Goal: Find specific page/section: Find specific page/section

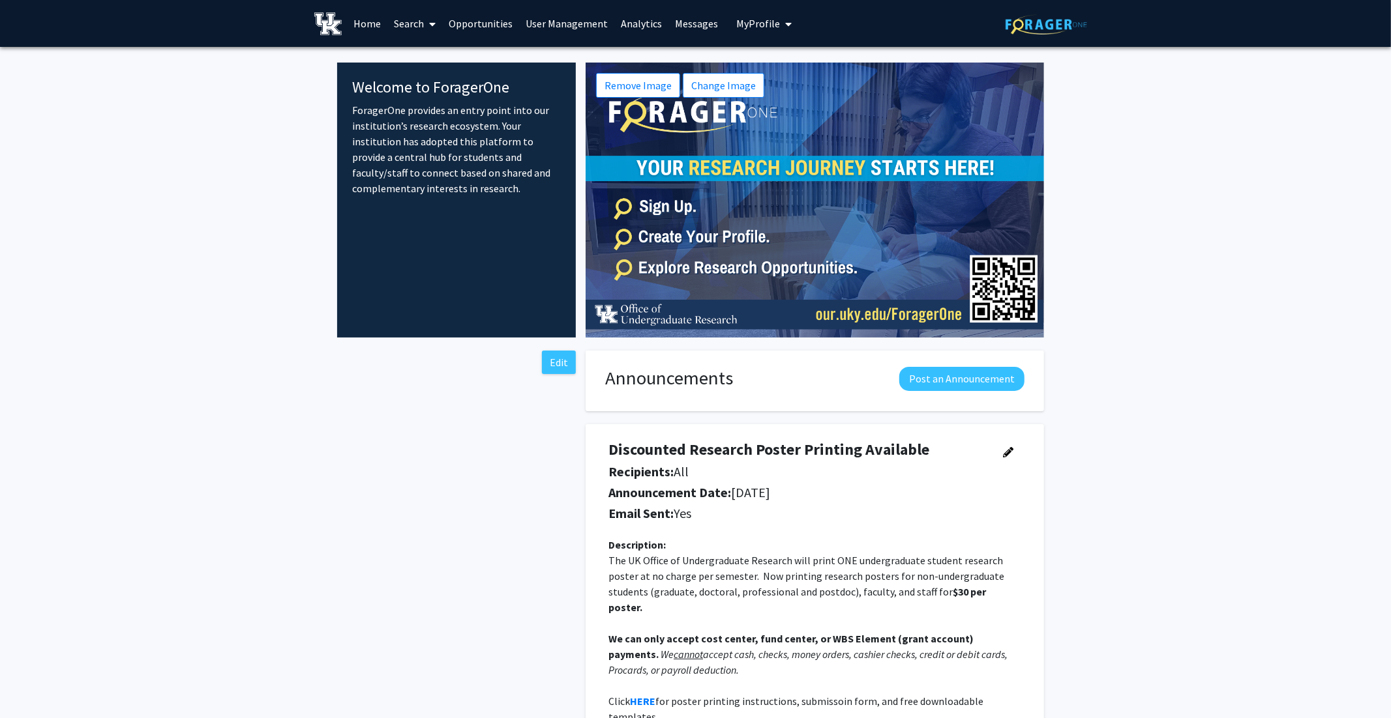
click at [431, 22] on icon at bounding box center [432, 24] width 7 height 10
click at [436, 59] on span "Faculty/Staff" at bounding box center [435, 60] width 96 height 26
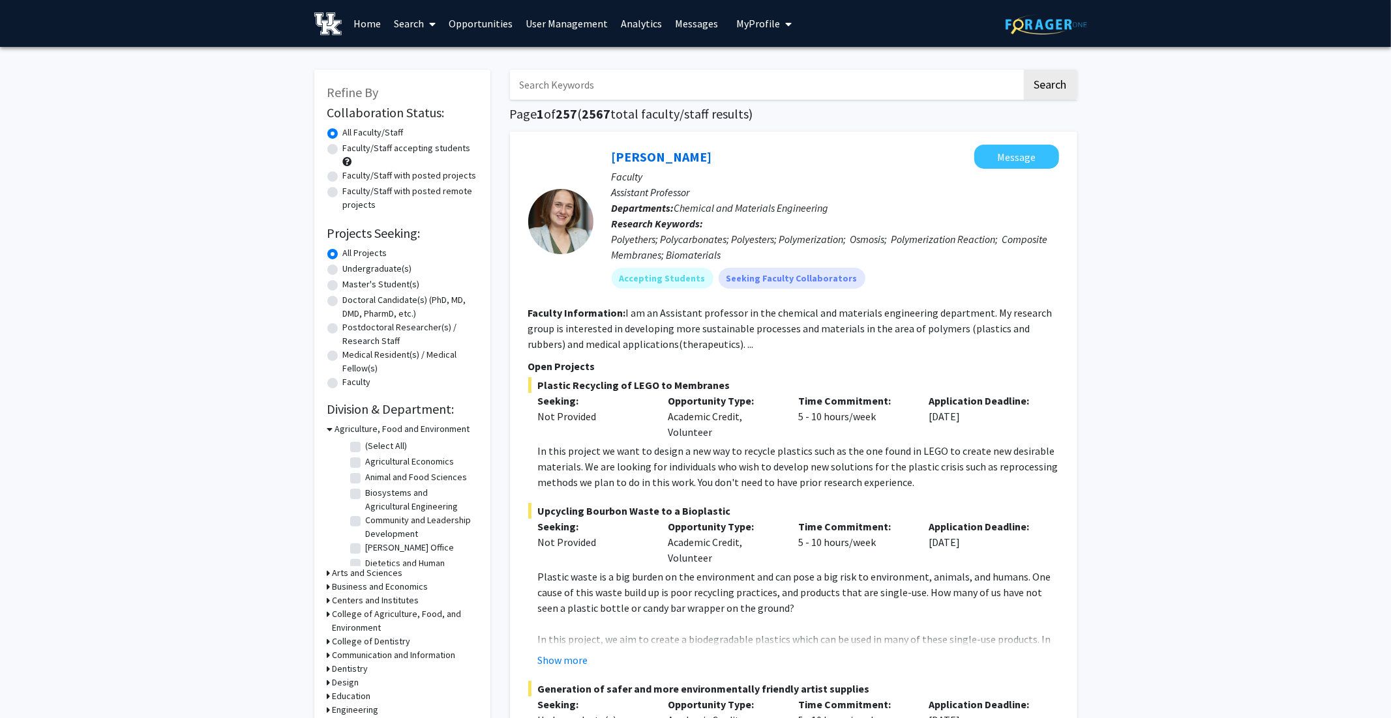
click at [434, 25] on icon at bounding box center [432, 24] width 7 height 10
click at [433, 90] on span "Students" at bounding box center [427, 86] width 80 height 26
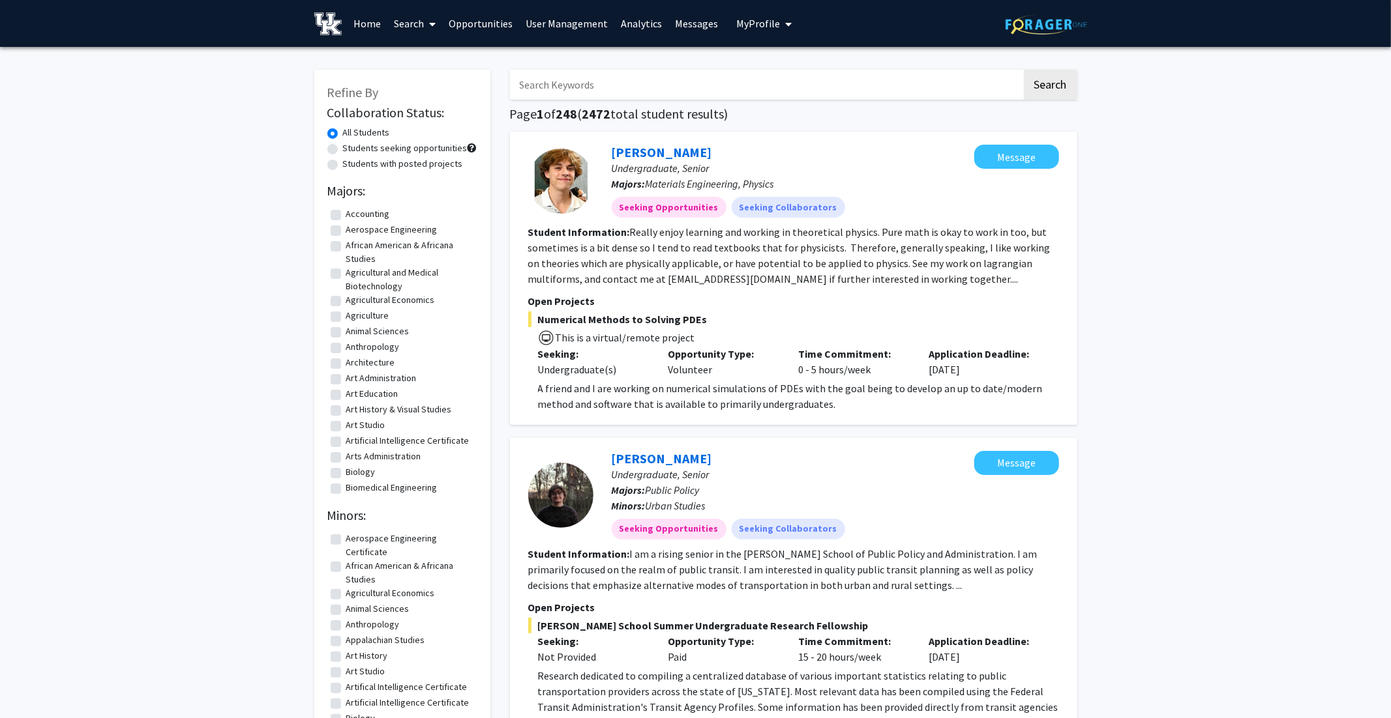
click at [428, 25] on span at bounding box center [430, 24] width 12 height 46
click at [428, 61] on span "Faculty/Staff" at bounding box center [435, 60] width 96 height 26
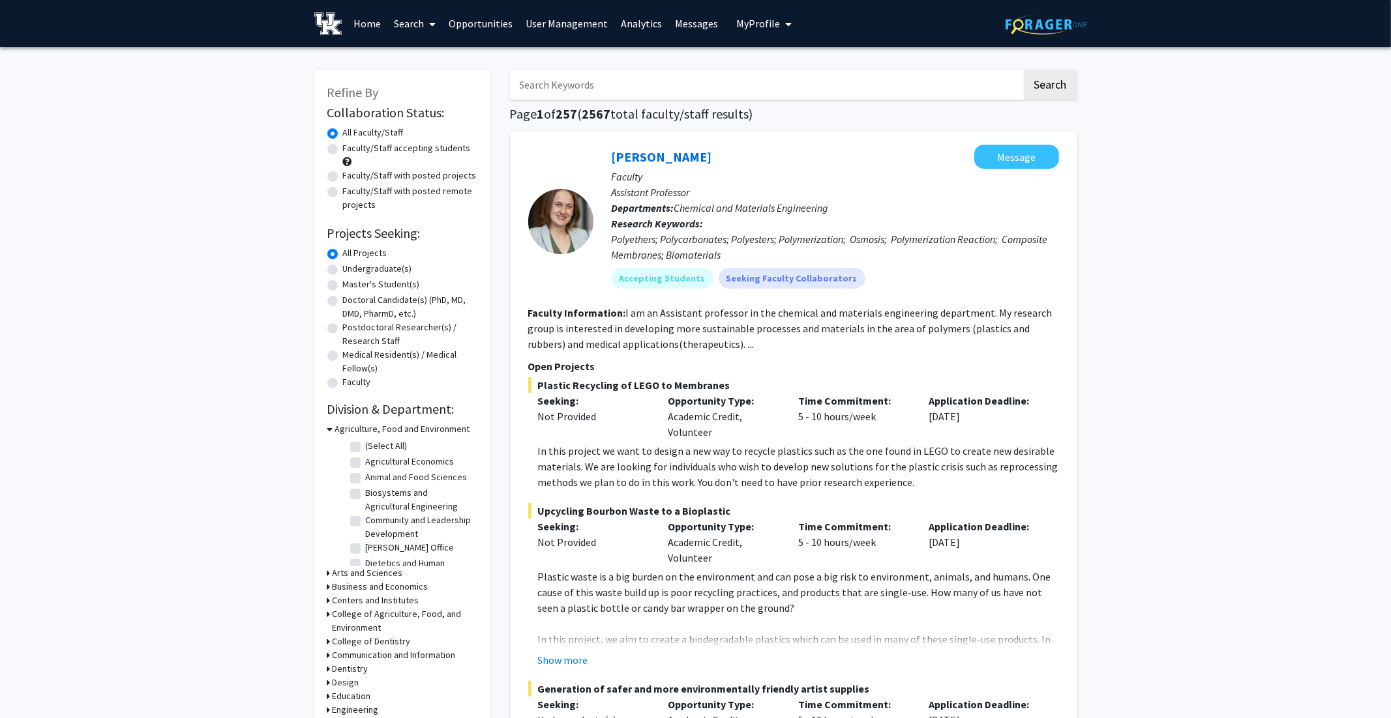
click at [365, 22] on link "Home" at bounding box center [367, 24] width 40 height 46
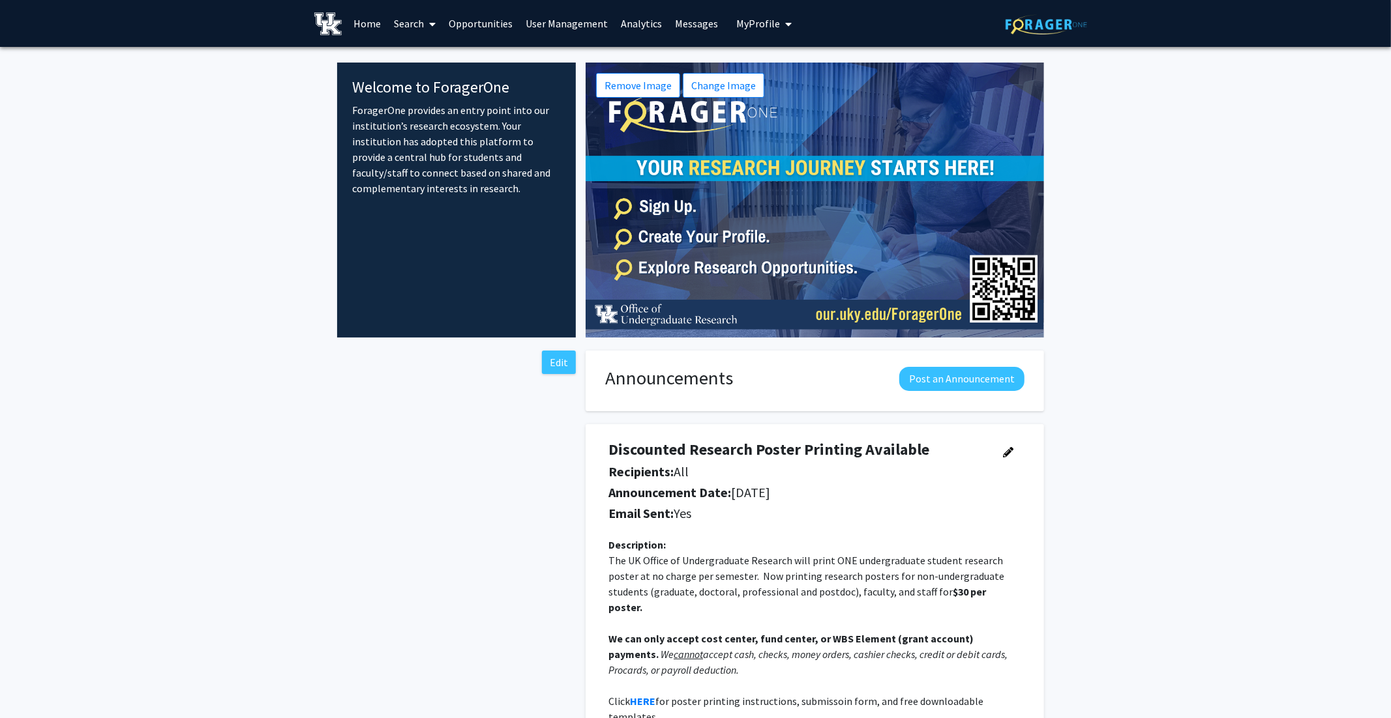
click at [406, 32] on link "Search" at bounding box center [414, 24] width 55 height 46
click at [430, 57] on span "Faculty/Staff" at bounding box center [435, 60] width 96 height 26
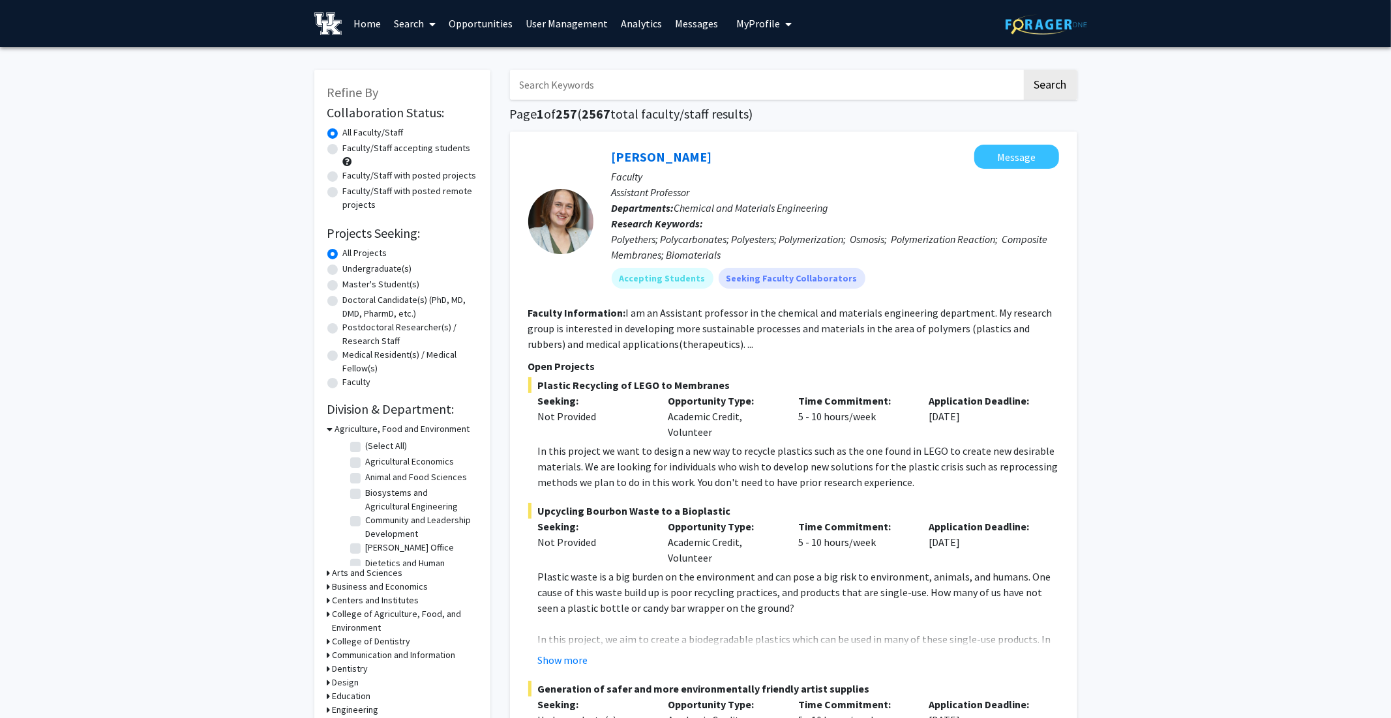
click at [427, 23] on span at bounding box center [430, 24] width 12 height 46
click at [428, 84] on span "Students" at bounding box center [427, 86] width 80 height 26
